Goal: Use online tool/utility: Utilize a website feature to perform a specific function

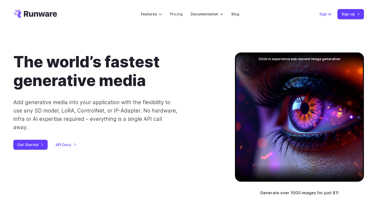
click at [330, 15] on link "Sign in" at bounding box center [326, 14] width 12 height 6
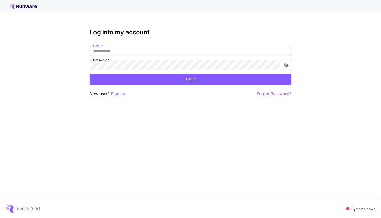
type input "**********"
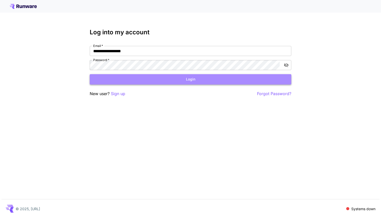
click at [207, 82] on button "Login" at bounding box center [191, 79] width 202 height 10
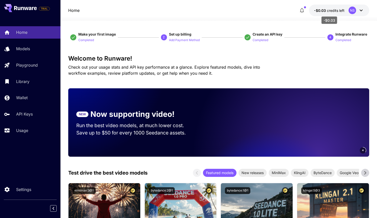
click at [336, 8] on span "credits left" at bounding box center [336, 10] width 18 height 4
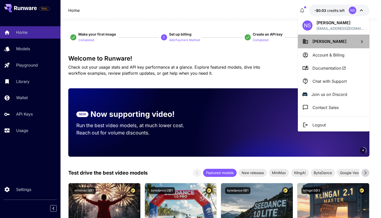
click at [330, 44] on p "[PERSON_NAME]" at bounding box center [330, 41] width 34 height 6
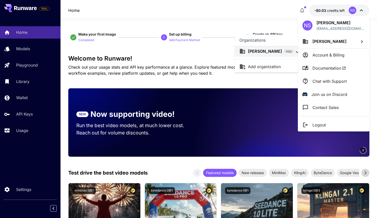
click at [330, 44] on div at bounding box center [190, 109] width 381 height 218
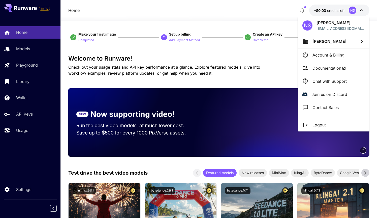
click at [260, 55] on div at bounding box center [190, 109] width 381 height 218
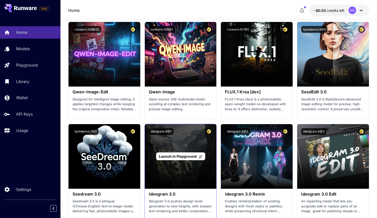
scroll to position [669, 0]
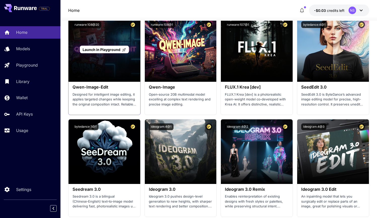
click at [112, 49] on span "Launch in Playground" at bounding box center [102, 49] width 38 height 4
